Goal: Task Accomplishment & Management: Manage account settings

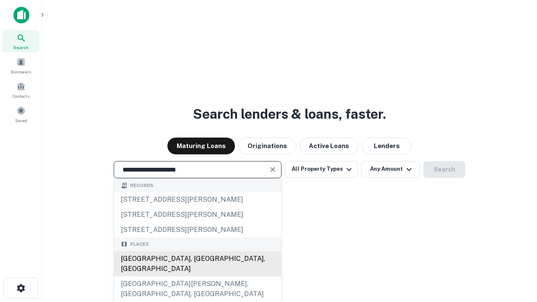
click at [197, 277] on div "Santa Monica, CA, USA" at bounding box center [197, 263] width 167 height 25
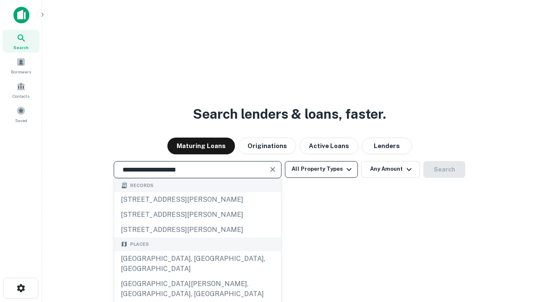
type input "**********"
click at [322, 169] on button "All Property Types" at bounding box center [321, 169] width 73 height 17
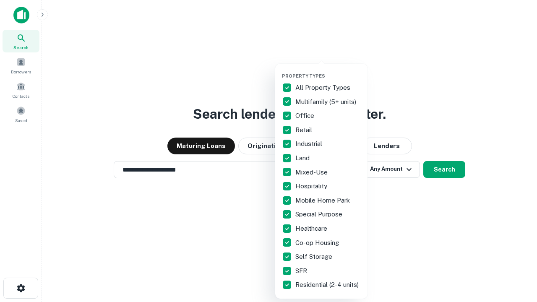
click at [328, 71] on button "button" at bounding box center [328, 71] width 92 height 0
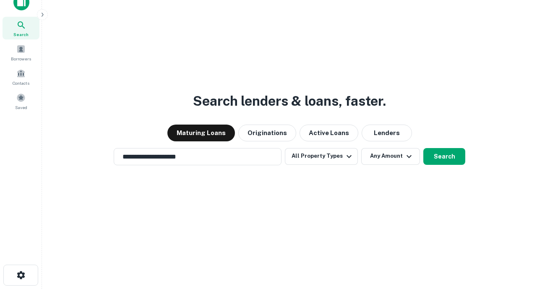
scroll to position [5, 101]
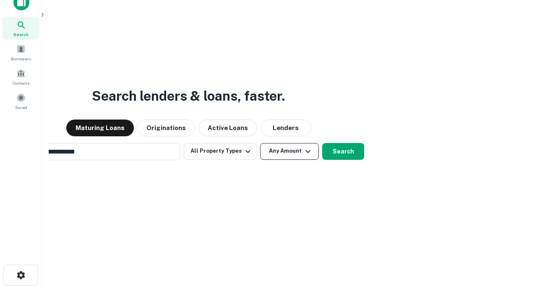
click at [260, 143] on button "Any Amount" at bounding box center [289, 151] width 59 height 17
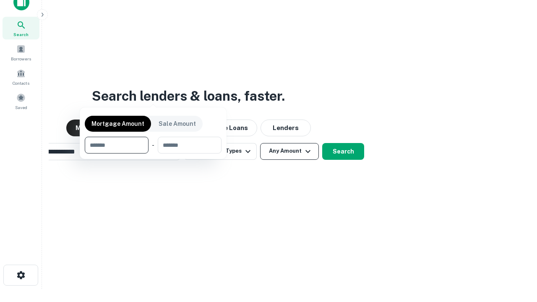
scroll to position [13, 0]
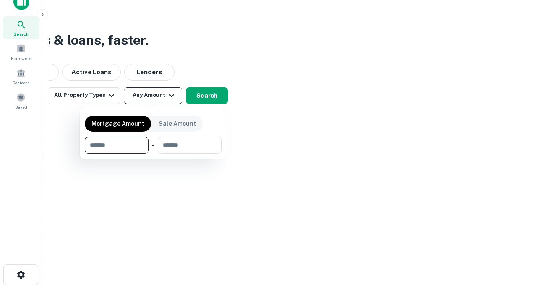
type input "*******"
click at [153, 154] on button "button" at bounding box center [153, 154] width 137 height 0
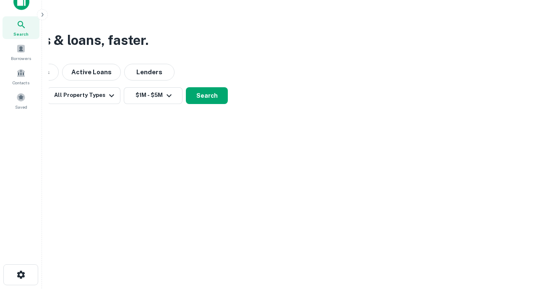
scroll to position [5, 155]
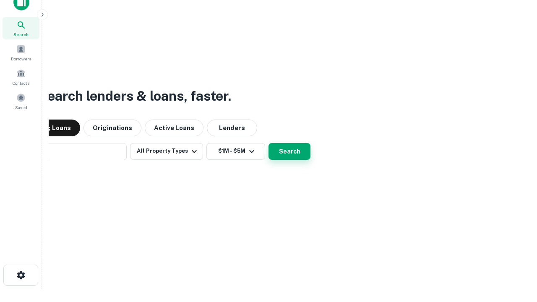
click at [269, 143] on button "Search" at bounding box center [290, 151] width 42 height 17
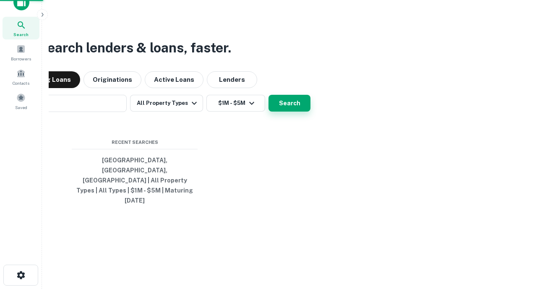
scroll to position [22, 238]
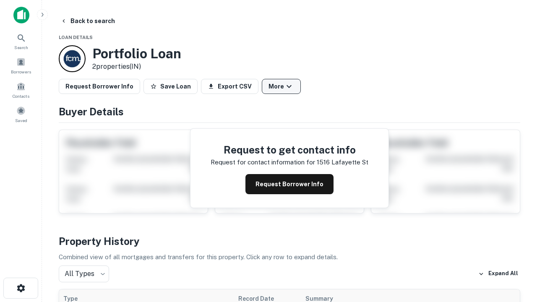
click at [281, 86] on button "More" at bounding box center [281, 86] width 39 height 15
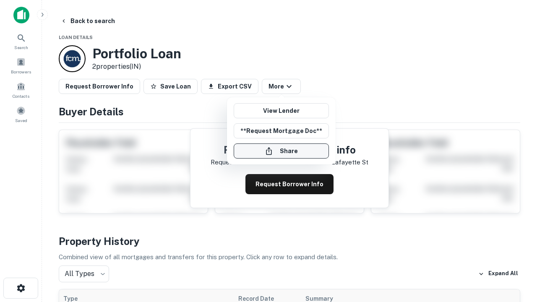
click at [281, 151] on button "Share" at bounding box center [281, 151] width 95 height 15
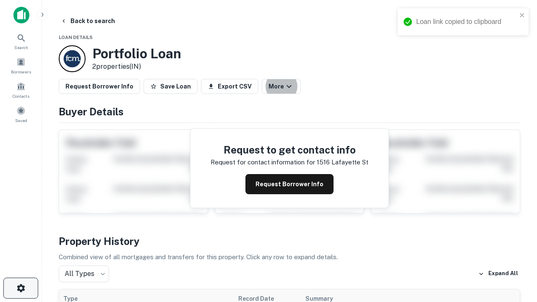
click at [21, 288] on icon "button" at bounding box center [21, 288] width 10 height 10
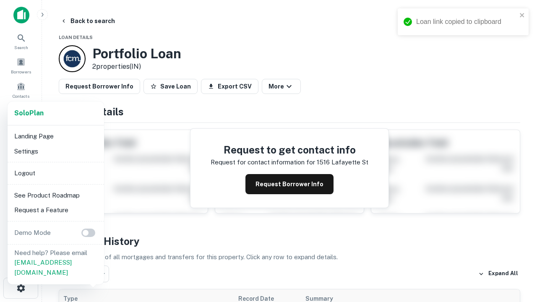
click at [55, 173] on li "Logout" at bounding box center [56, 173] width 90 height 15
